Goal: Information Seeking & Learning: Learn about a topic

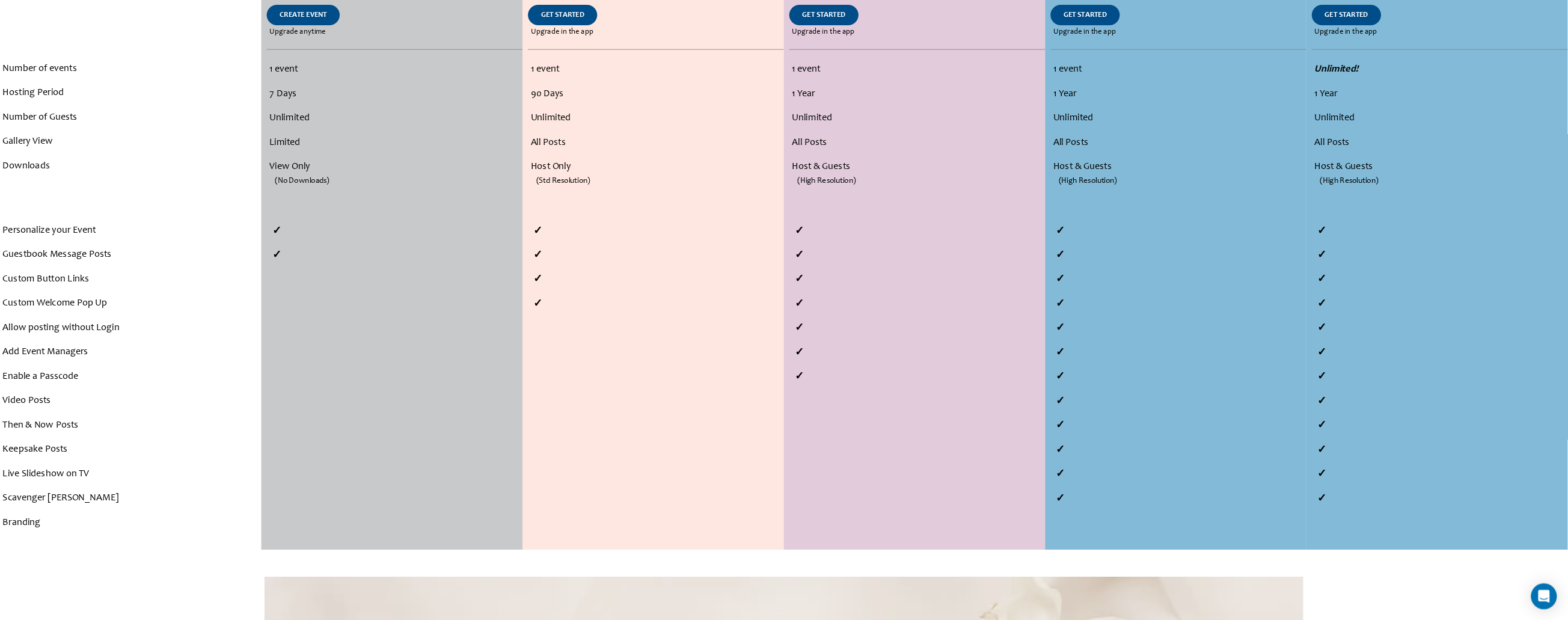
scroll to position [360, 0]
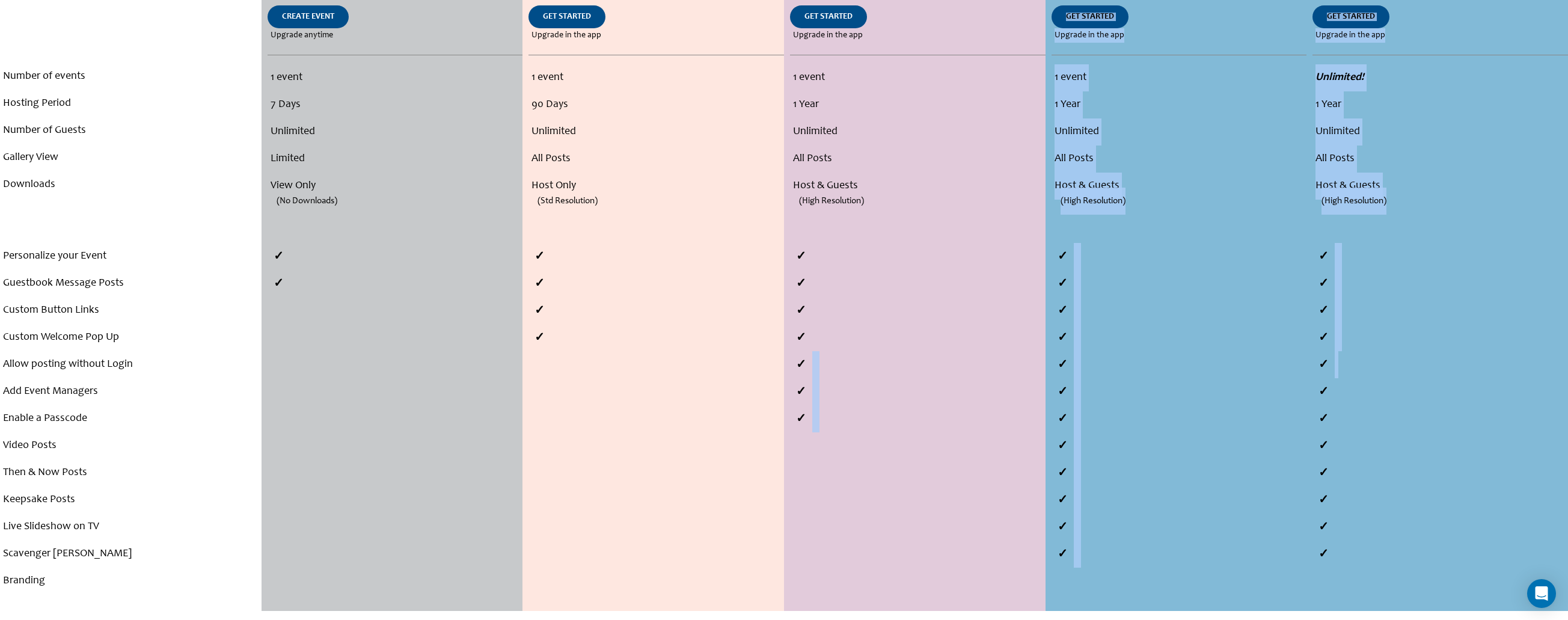
drag, startPoint x: 1398, startPoint y: 358, endPoint x: 1008, endPoint y: 343, distance: 390.3
click at [1008, 343] on div "Compare Plans . . . Number of events Hosting Period Number of Guests Gallery Vi…" at bounding box center [784, 266] width 1568 height 689
click at [1391, 360] on li at bounding box center [1440, 365] width 256 height 27
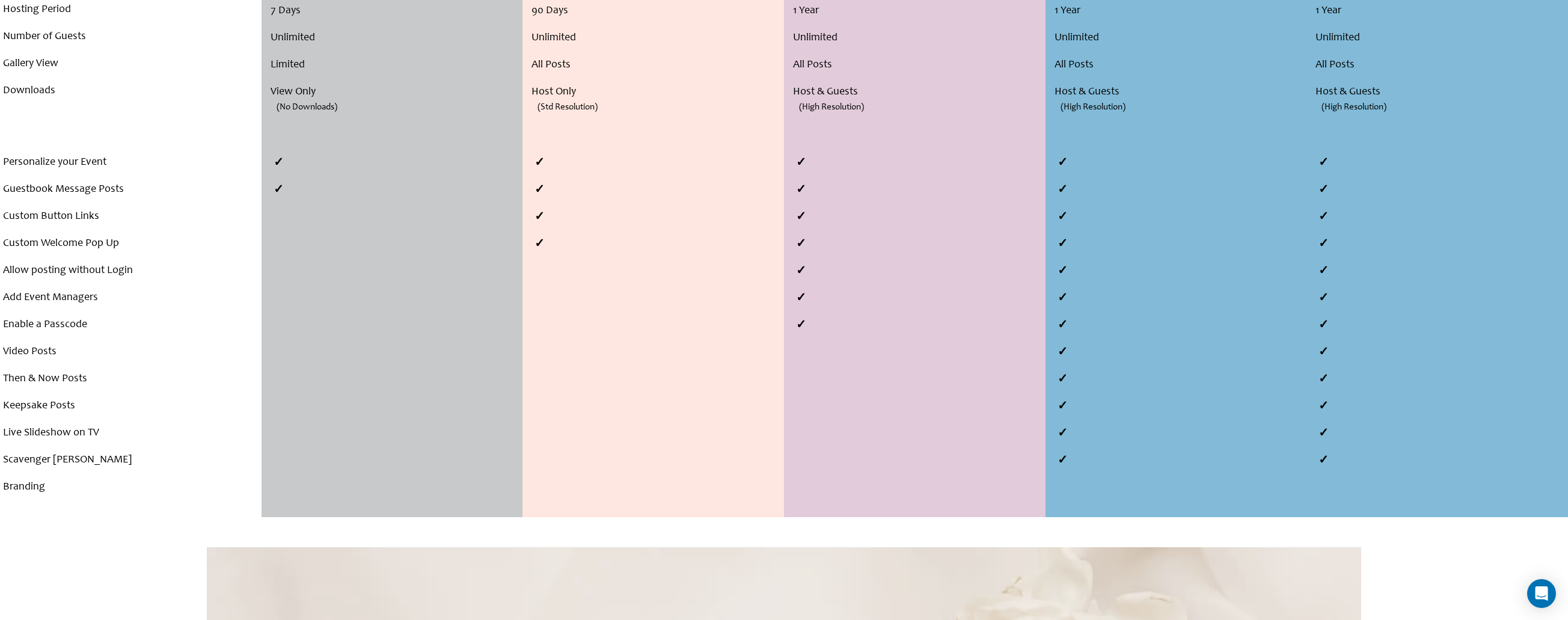
scroll to position [0, 0]
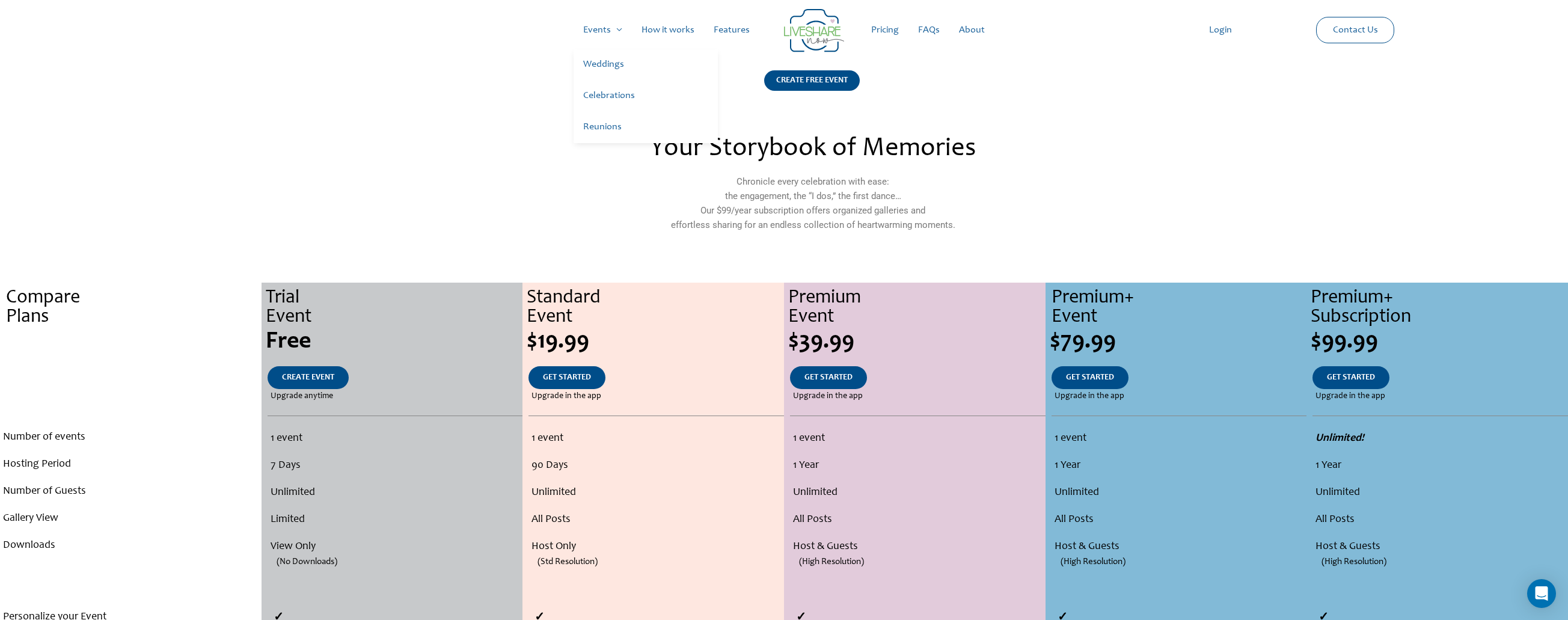
click at [600, 63] on link "Weddings" at bounding box center [646, 65] width 144 height 31
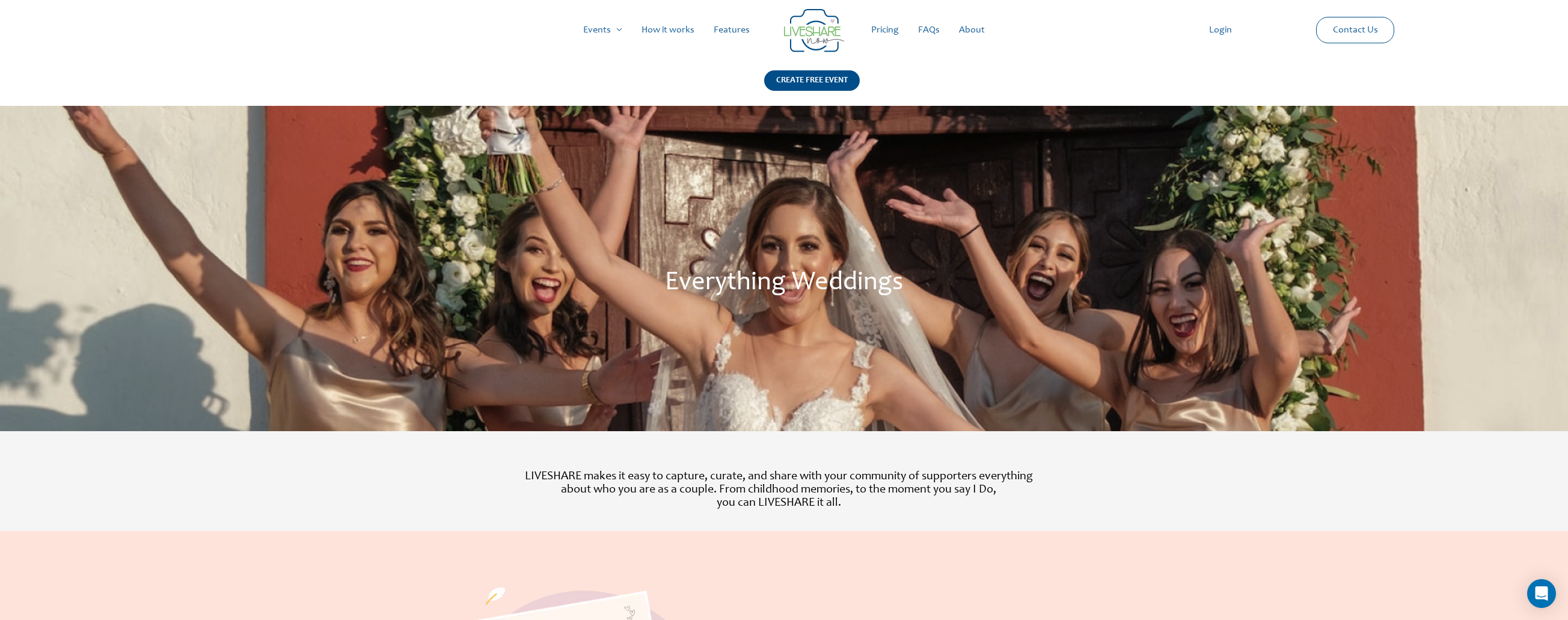
click at [676, 29] on link "How it works" at bounding box center [668, 30] width 72 height 38
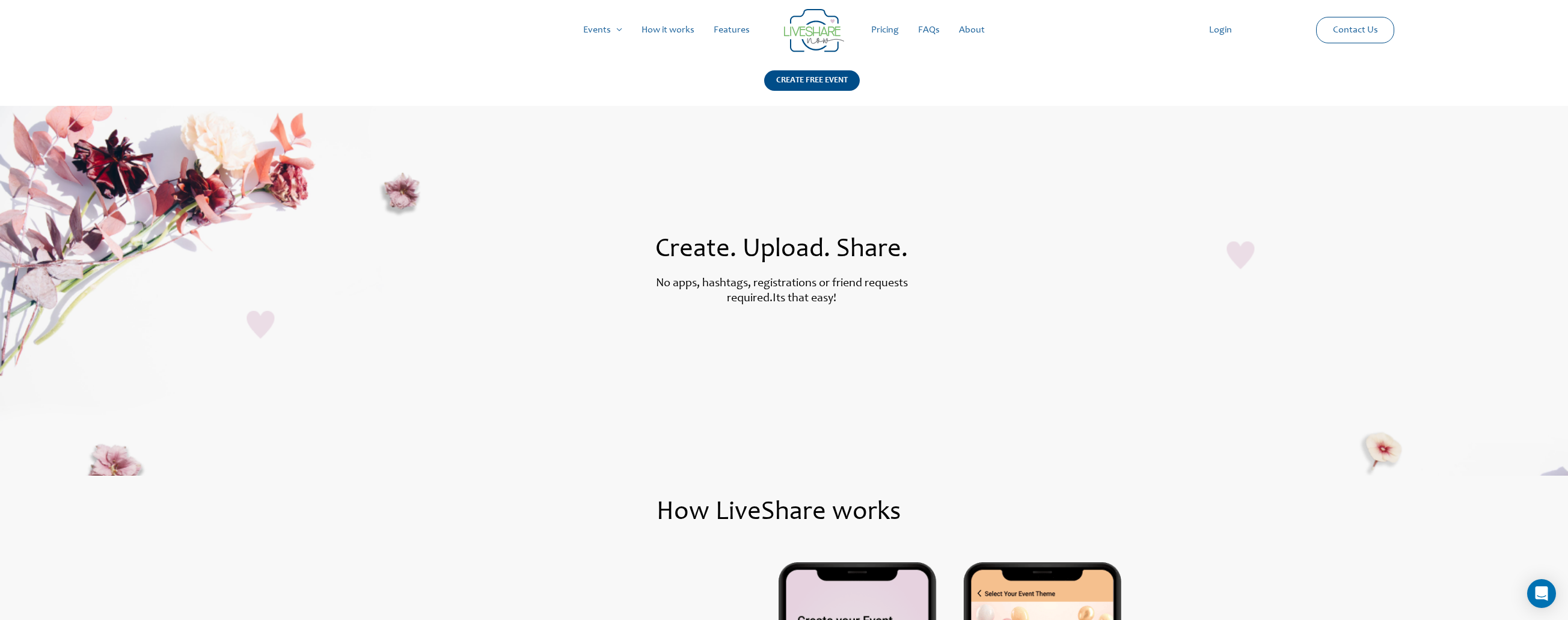
click at [742, 33] on link "Features" at bounding box center [731, 30] width 55 height 38
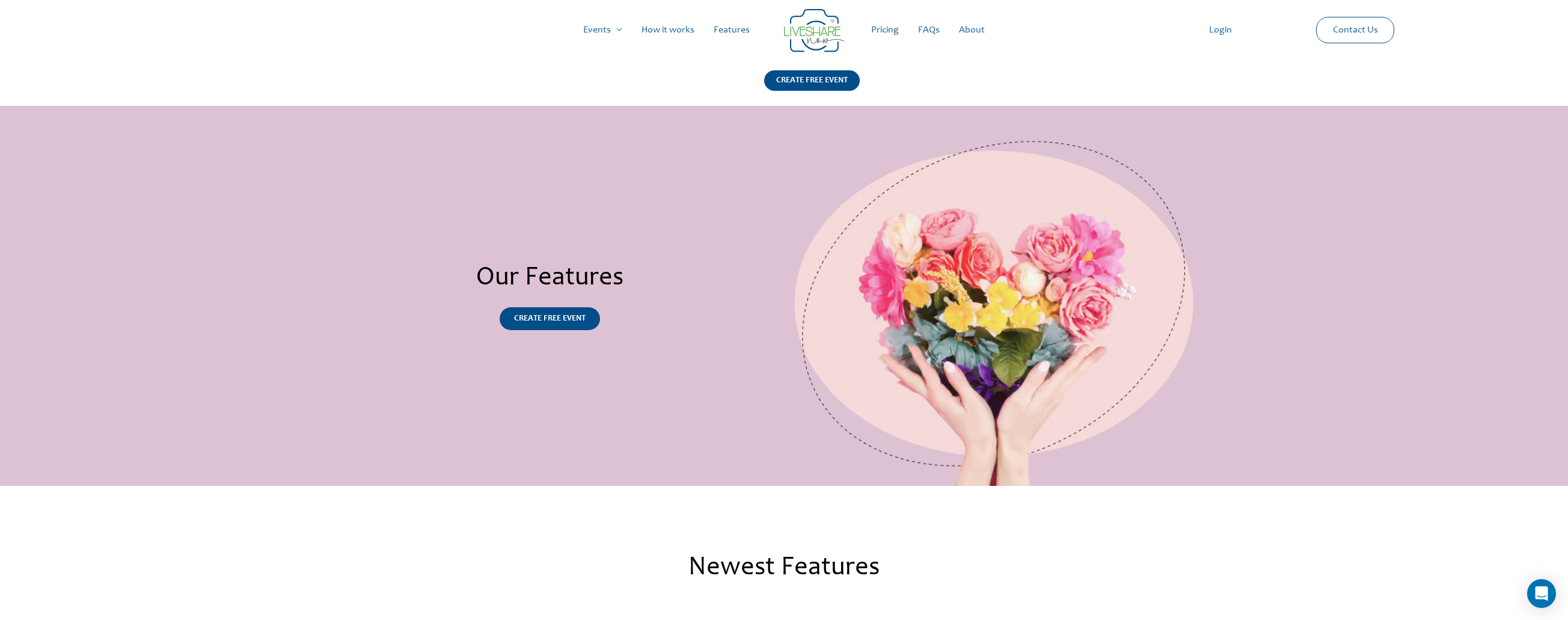
click at [892, 33] on link "Pricing" at bounding box center [885, 30] width 47 height 38
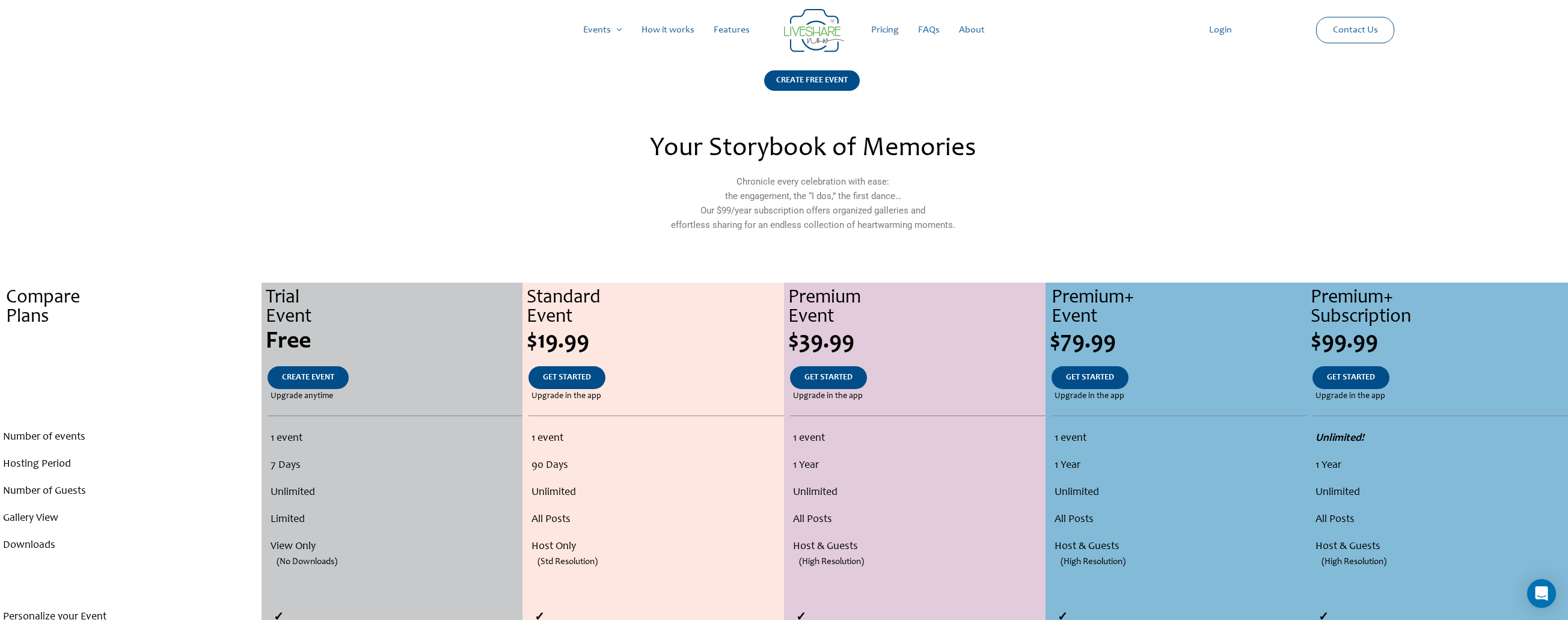
click at [926, 29] on link "FAQs" at bounding box center [929, 30] width 41 height 38
